Goal: Task Accomplishment & Management: Use online tool/utility

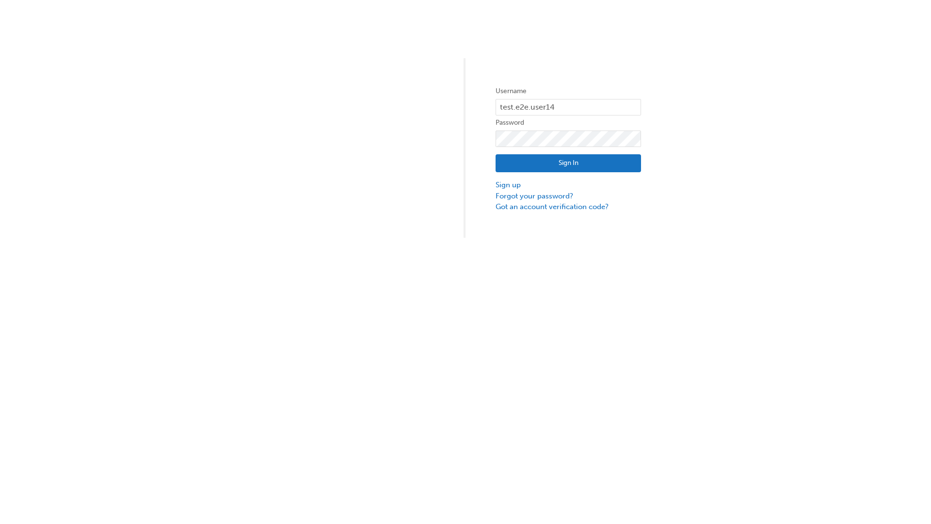
type input "test.e2e.user14"
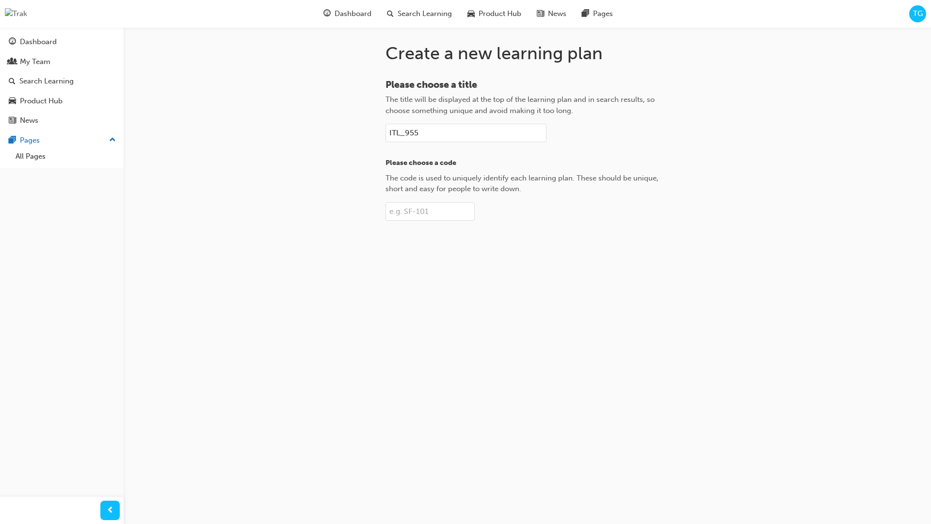
type input "ITL_955"
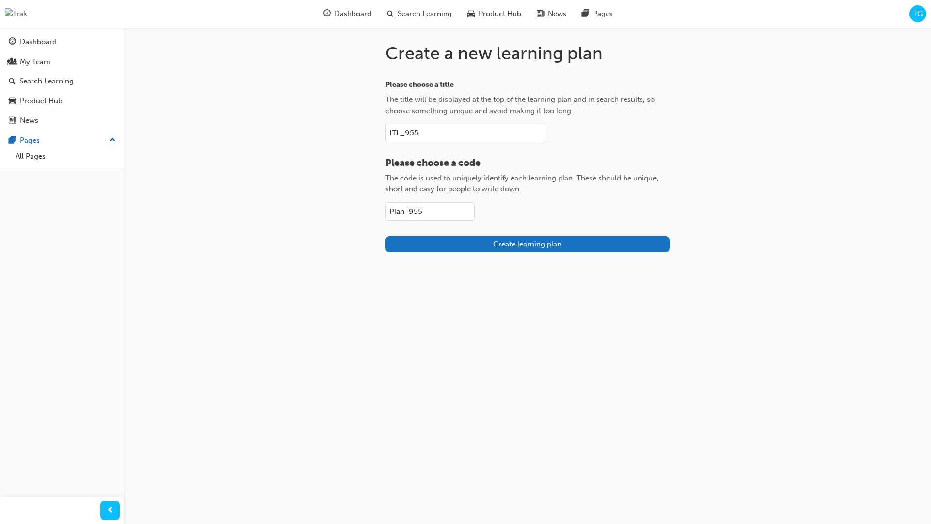
type input "Plan-955"
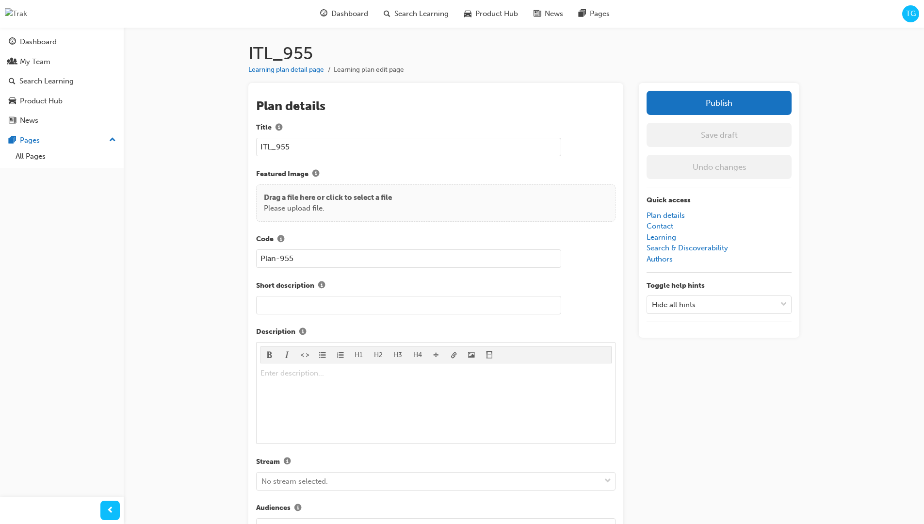
scroll to position [137, 0]
